Goal: Information Seeking & Learning: Check status

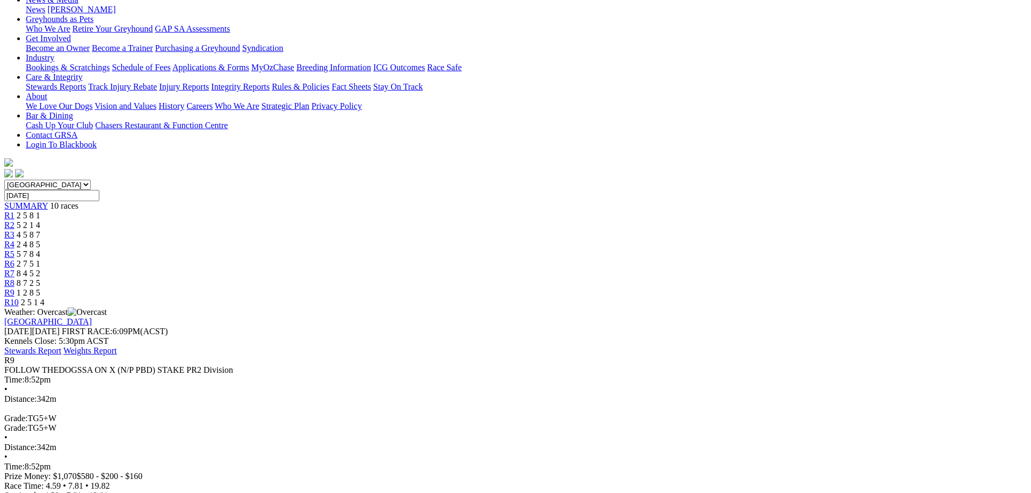
scroll to position [219, 0]
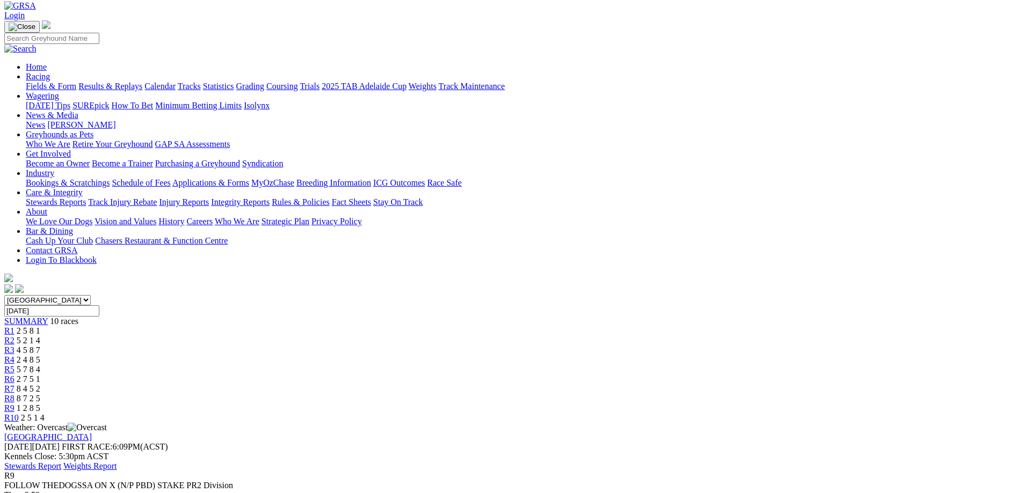
click at [19, 413] on span "R10" at bounding box center [11, 417] width 14 height 9
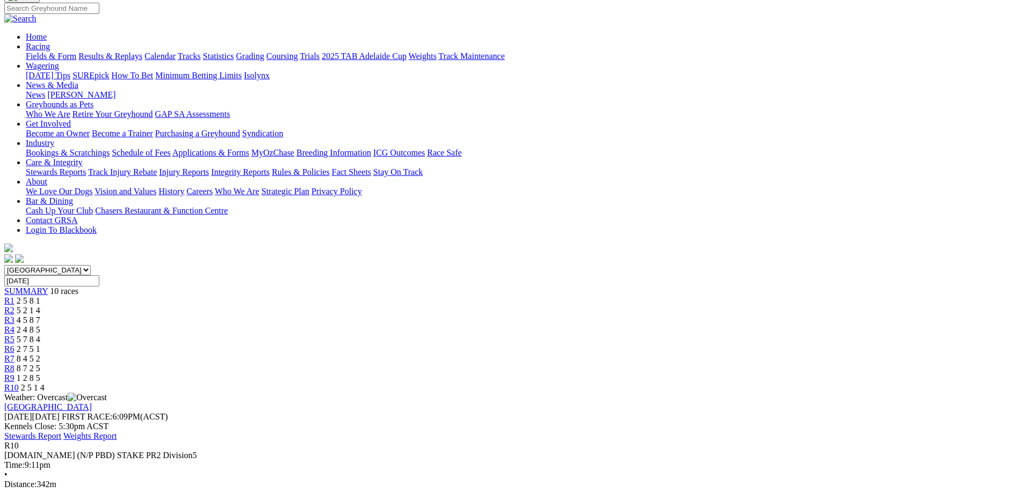
scroll to position [55, 0]
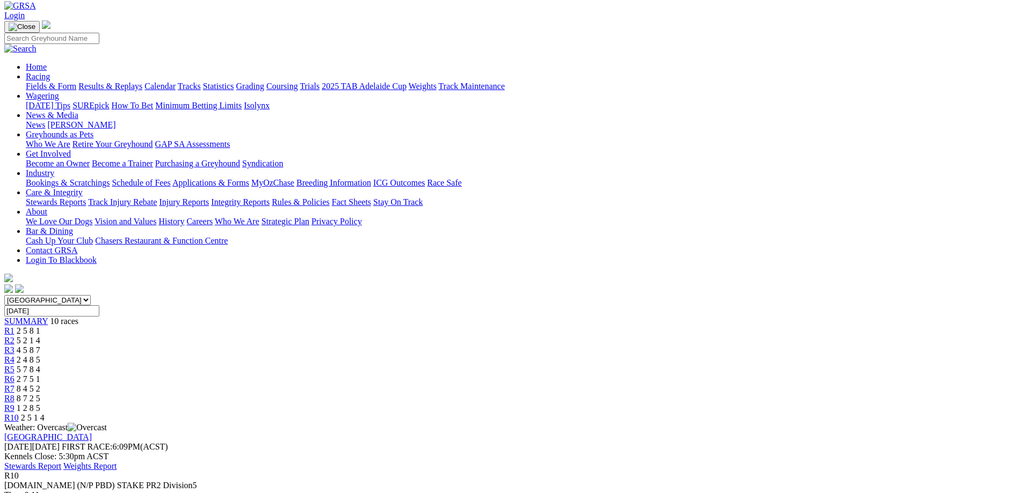
click at [14, 394] on link "R8" at bounding box center [9, 398] width 10 height 9
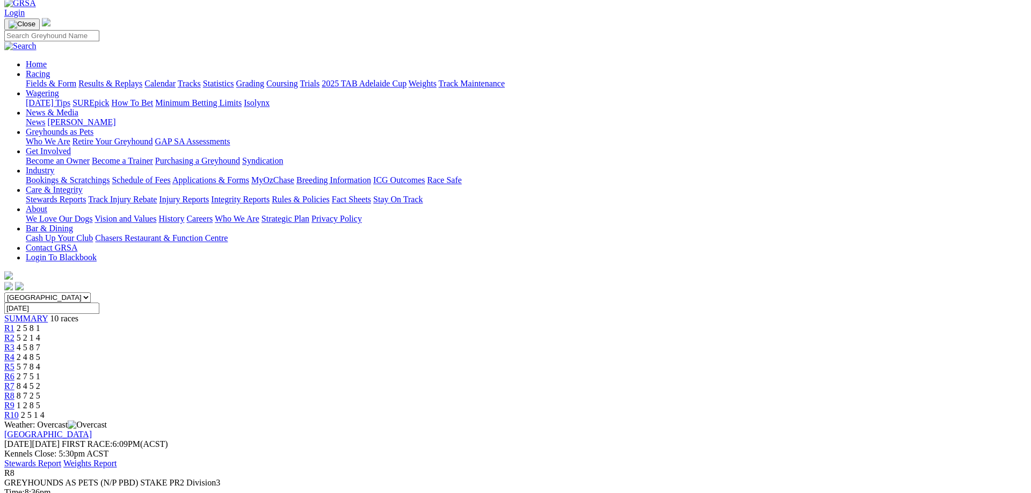
scroll to position [55, 0]
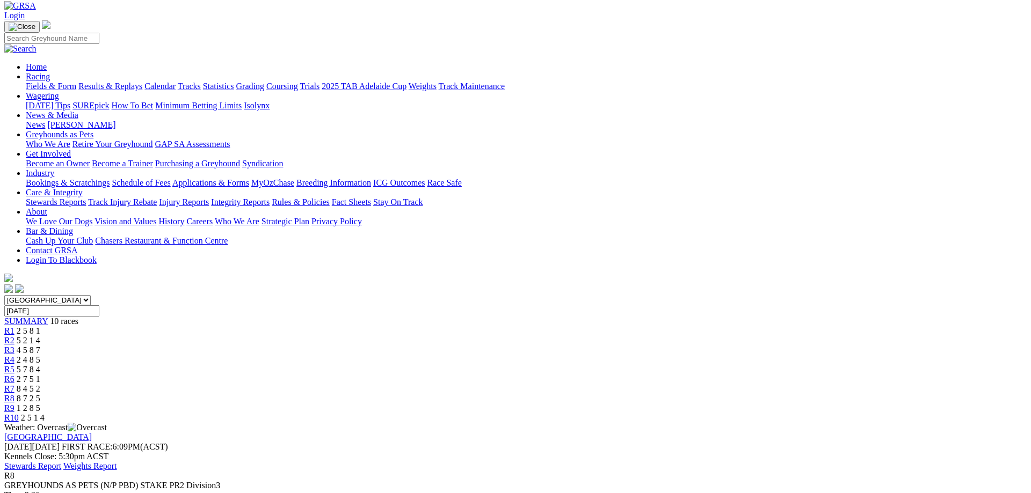
click at [14, 384] on span "R7" at bounding box center [9, 388] width 10 height 9
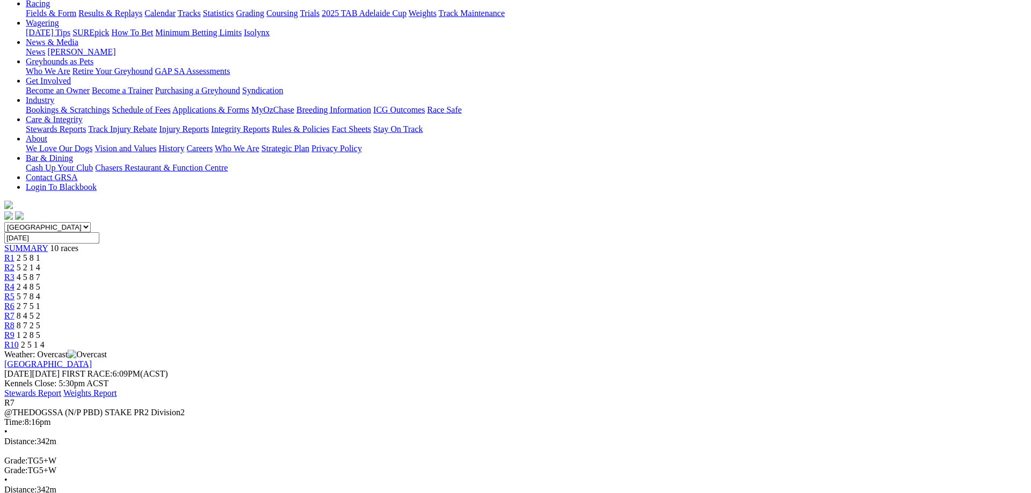
scroll to position [164, 0]
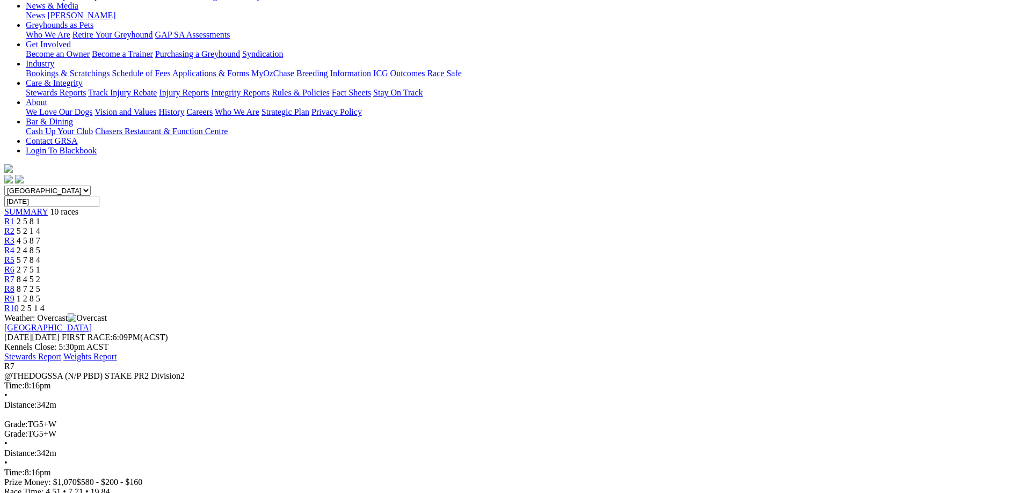
click at [40, 265] on span "2 7 5 1" at bounding box center [29, 269] width 24 height 9
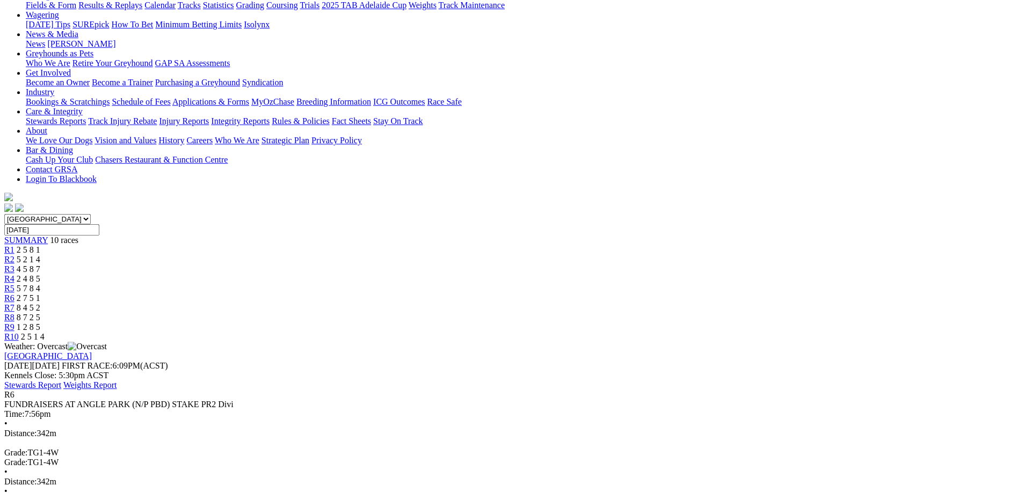
scroll to position [110, 0]
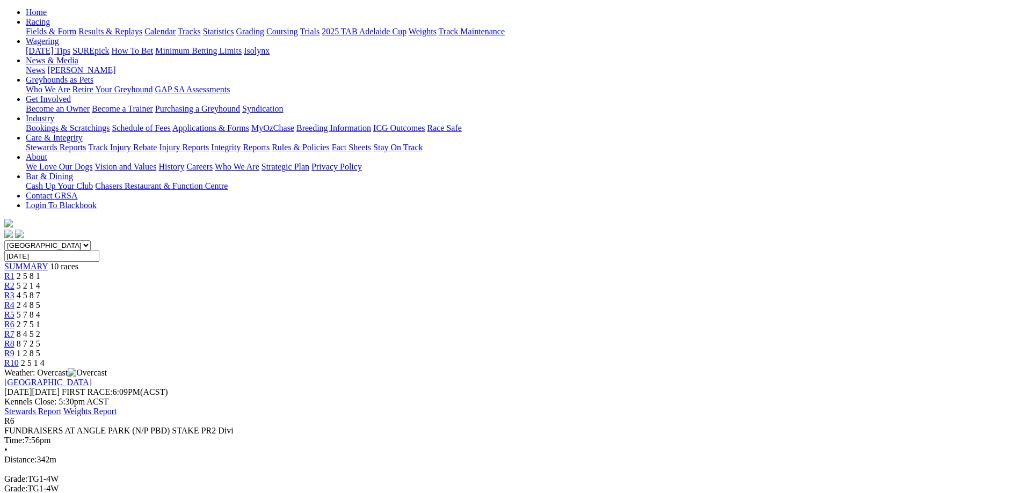
click at [534, 310] on div "R5 5 7 8 4" at bounding box center [515, 315] width 1022 height 10
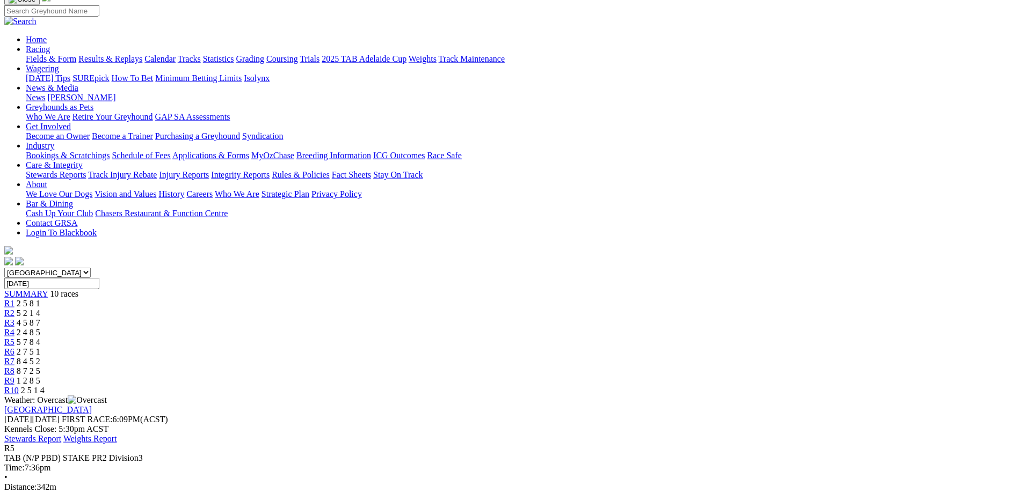
scroll to position [164, 0]
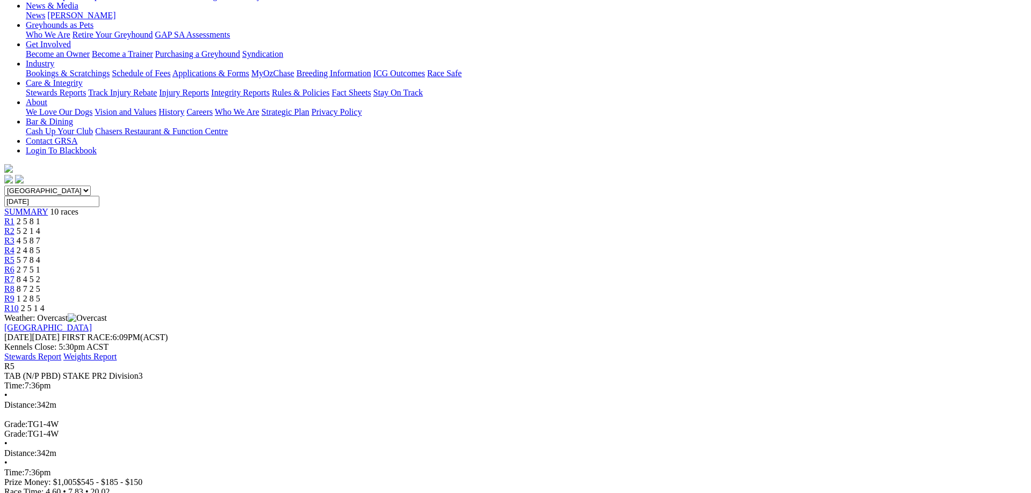
click at [40, 246] on span "2 4 8 5" at bounding box center [29, 250] width 24 height 9
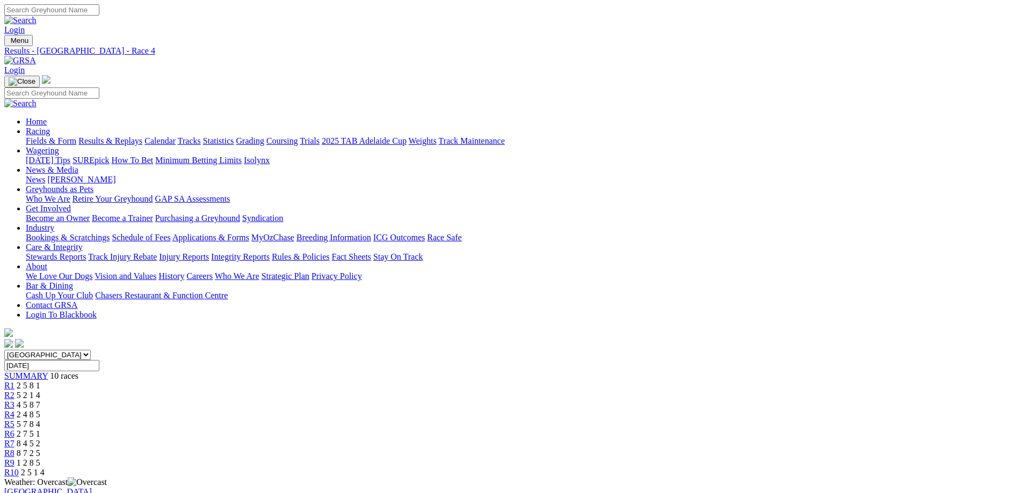
click at [413, 401] on div "R3 4 5 8 7" at bounding box center [515, 406] width 1022 height 10
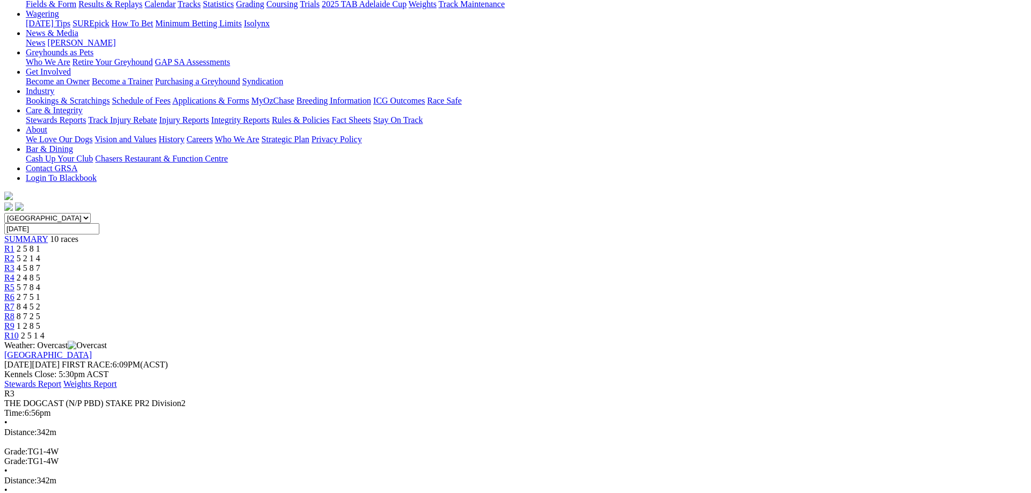
scroll to position [110, 0]
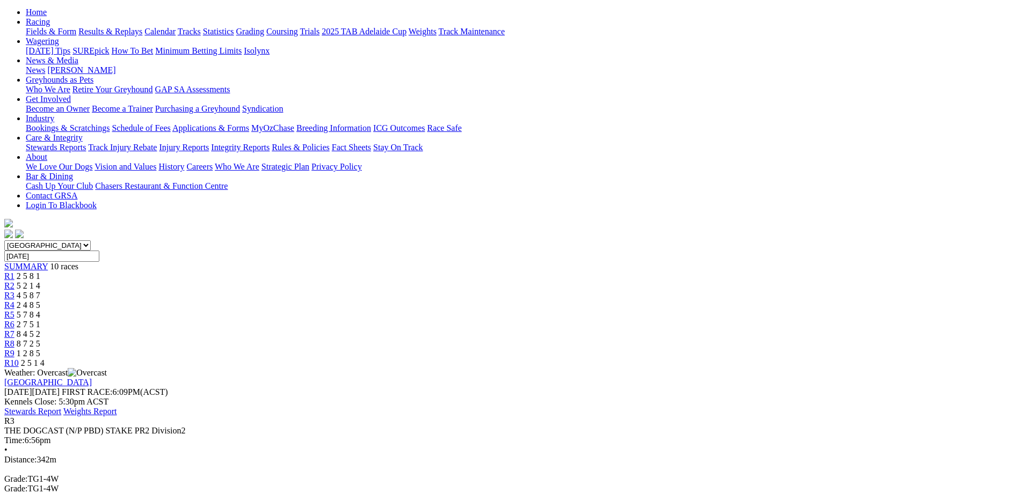
click at [14, 281] on link "R2" at bounding box center [9, 285] width 10 height 9
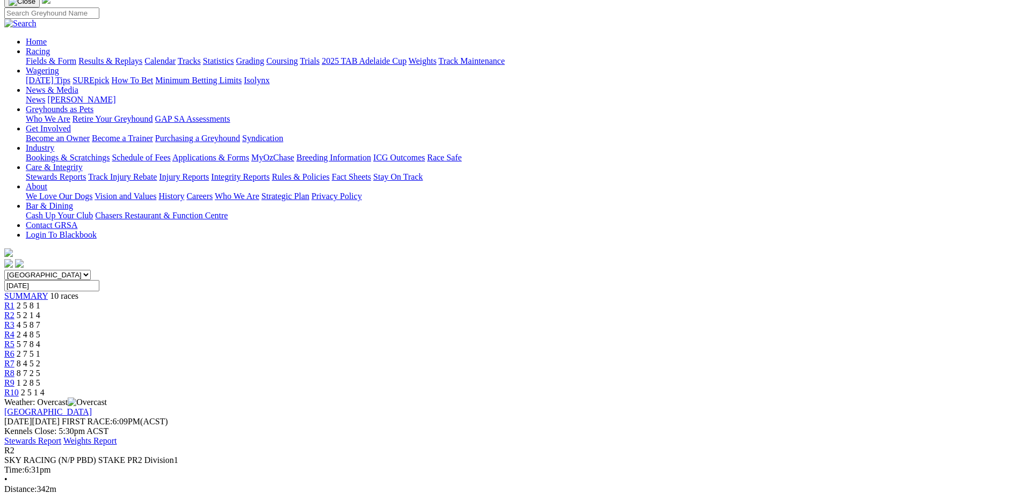
scroll to position [55, 0]
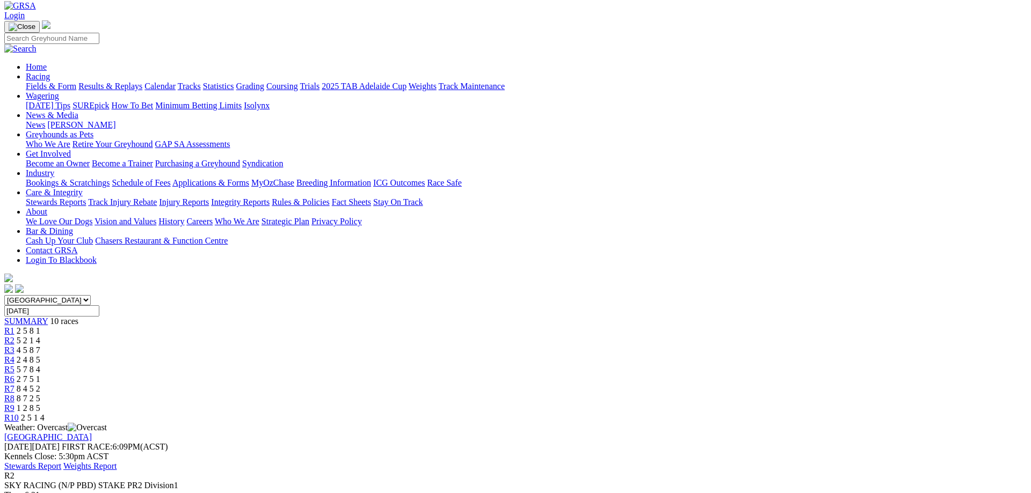
click at [294, 326] on div "R1 2 5 8 1" at bounding box center [515, 331] width 1022 height 10
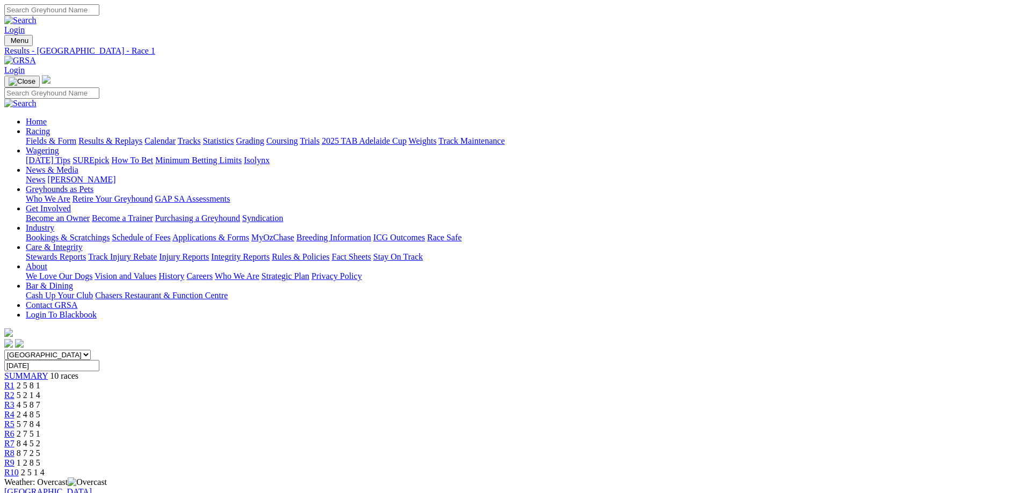
click at [76, 136] on link "Fields & Form" at bounding box center [51, 140] width 50 height 9
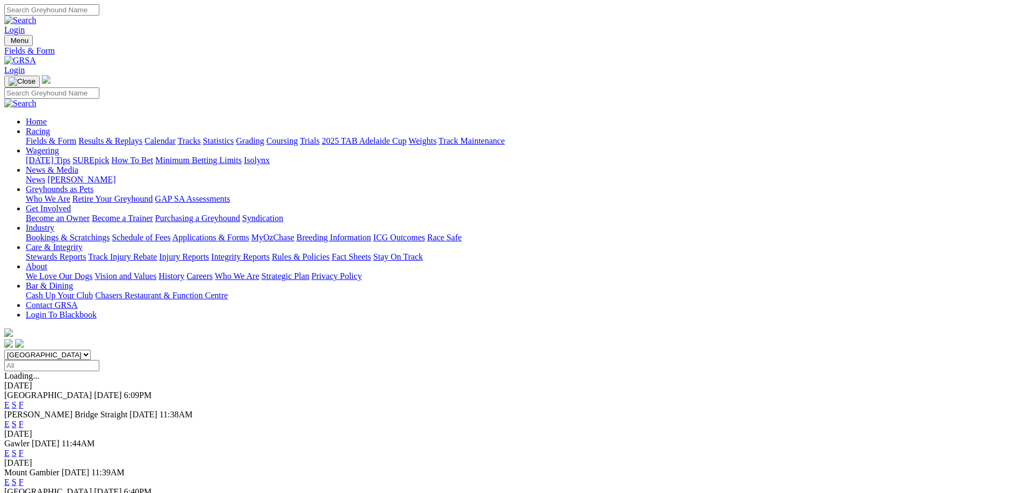
click at [24, 449] on link "F" at bounding box center [21, 453] width 5 height 9
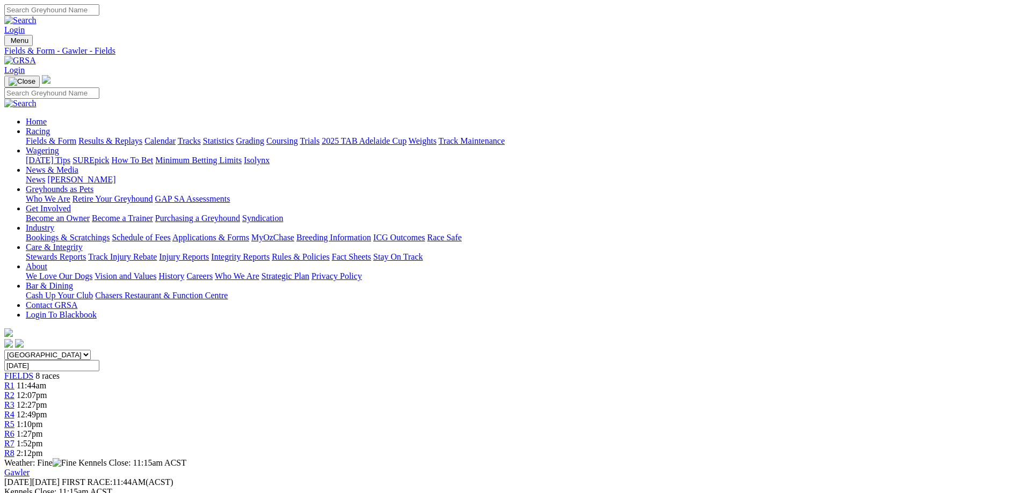
click at [76, 136] on link "Fields & Form" at bounding box center [51, 140] width 50 height 9
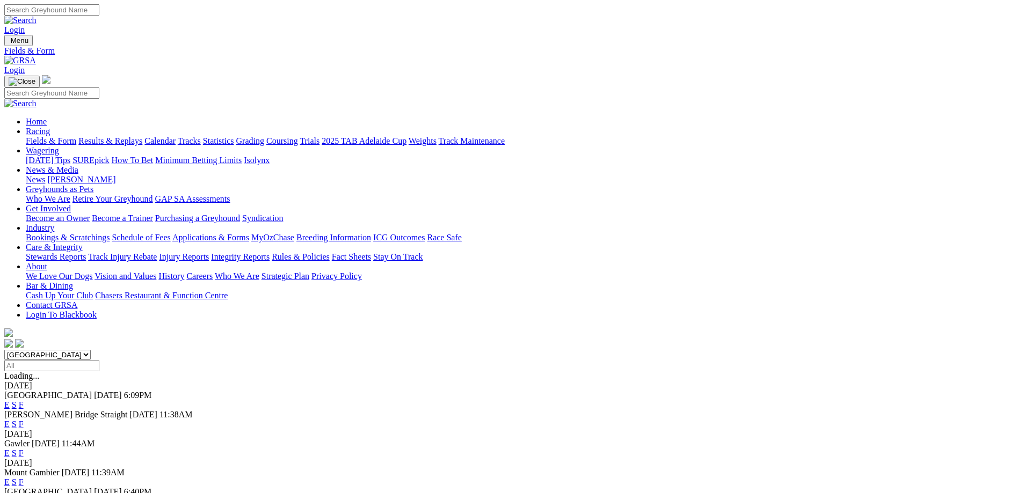
click at [24, 401] on link "F" at bounding box center [21, 405] width 5 height 9
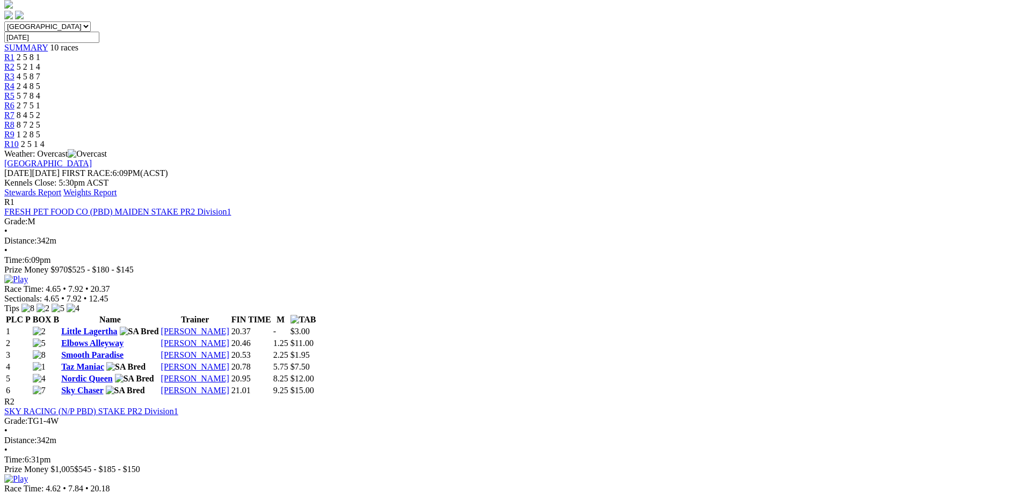
scroll to position [110, 0]
